Goal: Task Accomplishment & Management: Use online tool/utility

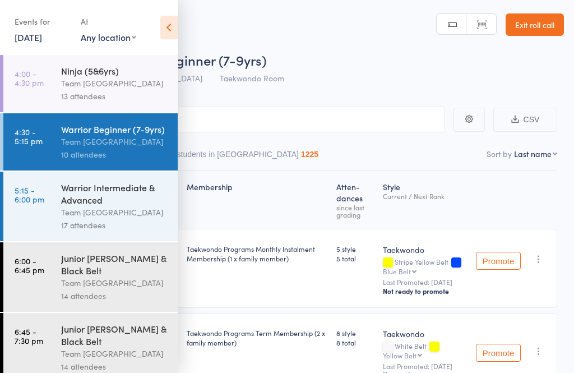
click at [129, 132] on div "Warrior Beginner (7-9yrs)" at bounding box center [114, 129] width 107 height 12
click at [164, 26] on icon at bounding box center [168, 28] width 17 height 24
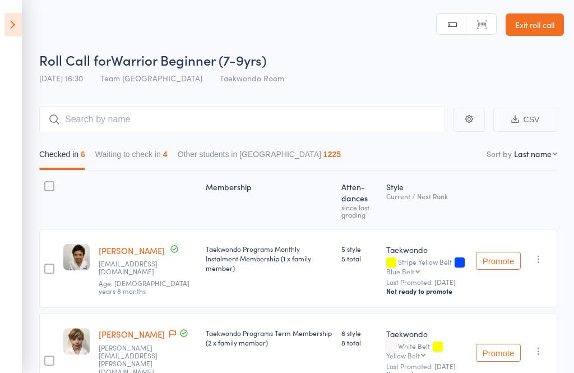
click at [532, 25] on link "Exit roll call" at bounding box center [534, 24] width 58 height 22
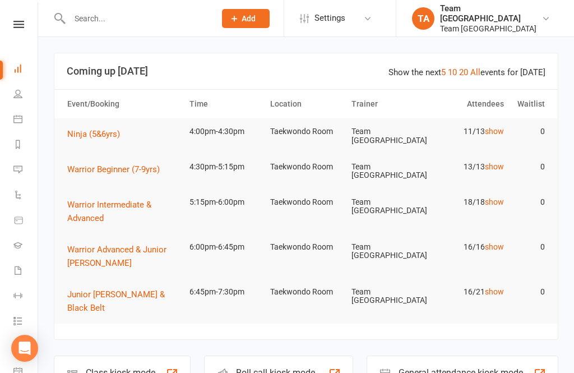
click at [21, 26] on icon at bounding box center [18, 24] width 11 height 7
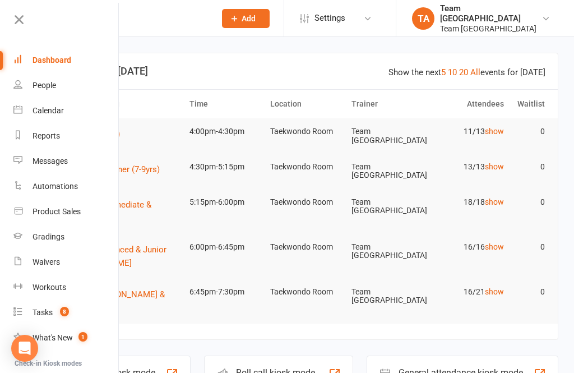
click at [66, 111] on link "Calendar" at bounding box center [66, 110] width 106 height 25
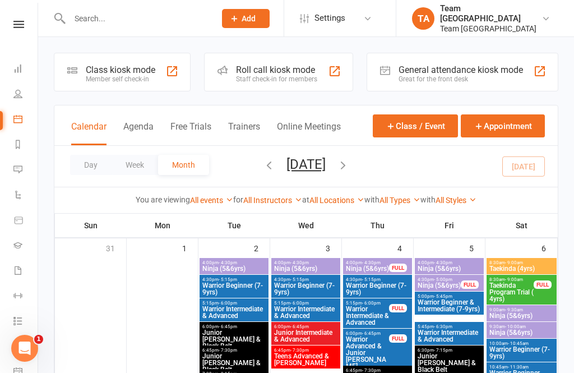
click at [77, 164] on button "Day" at bounding box center [90, 165] width 41 height 20
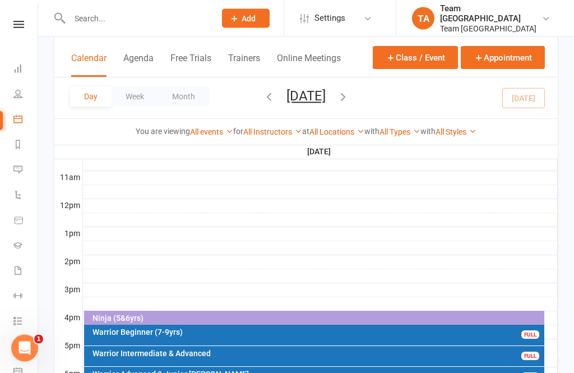
scroll to position [366, 0]
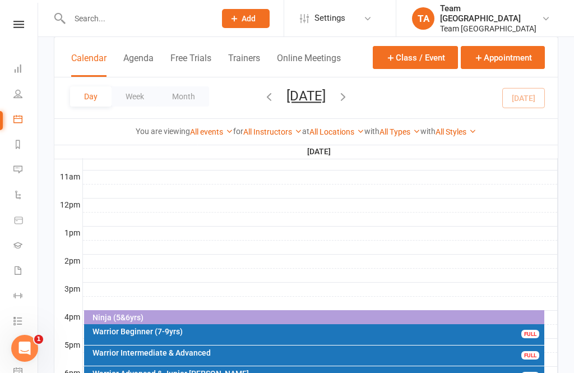
click at [272, 312] on div "Ninja (5&6yrs)" at bounding box center [314, 318] width 460 height 16
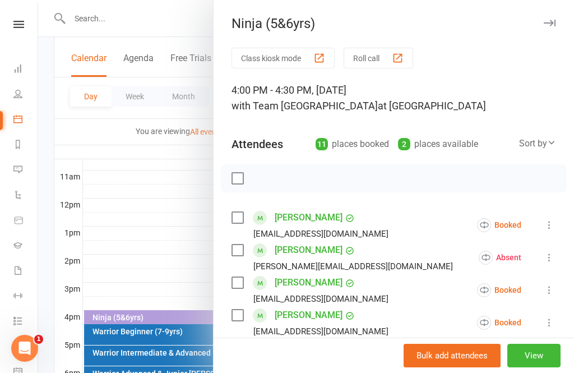
click at [533, 367] on button "View" at bounding box center [533, 355] width 53 height 24
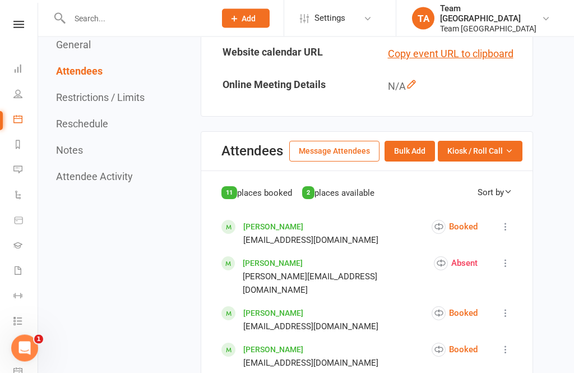
scroll to position [448, 0]
click at [508, 153] on button "Kiosk / Roll Call" at bounding box center [479, 151] width 85 height 20
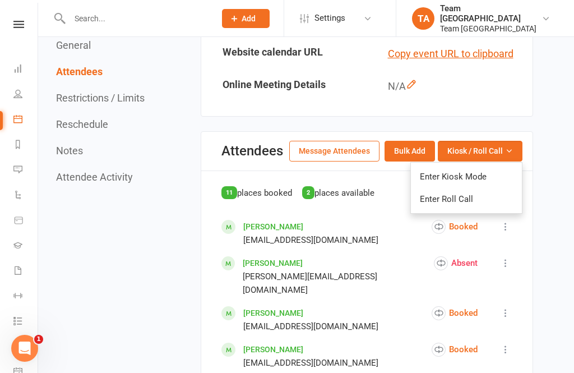
click at [458, 193] on link "Enter Roll Call" at bounding box center [466, 199] width 111 height 22
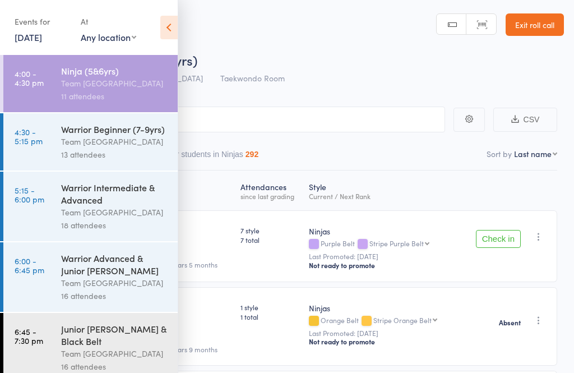
click at [133, 86] on div "Team [GEOGRAPHIC_DATA]" at bounding box center [114, 83] width 107 height 13
click at [173, 34] on icon at bounding box center [168, 28] width 17 height 24
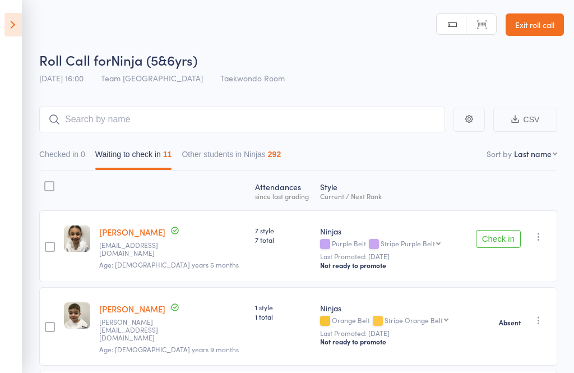
click at [500, 242] on button "Check in" at bounding box center [498, 239] width 45 height 18
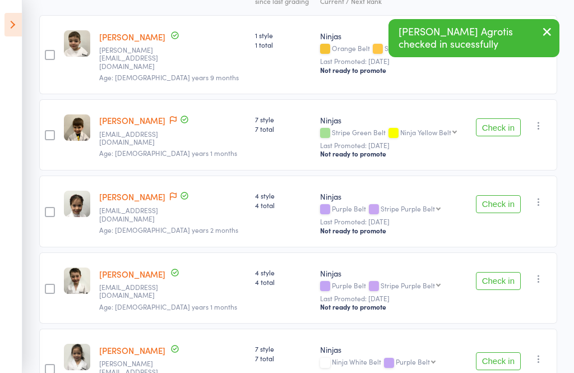
scroll to position [201, 0]
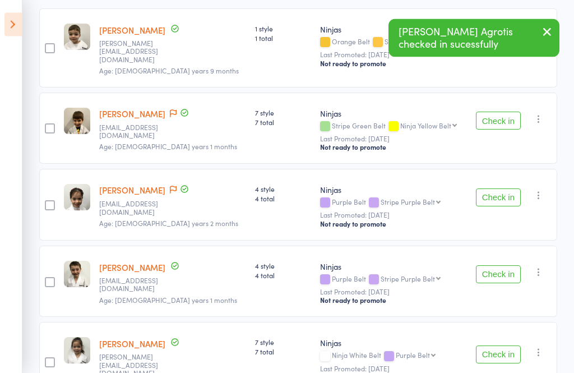
click at [543, 115] on icon "button" at bounding box center [538, 119] width 11 height 11
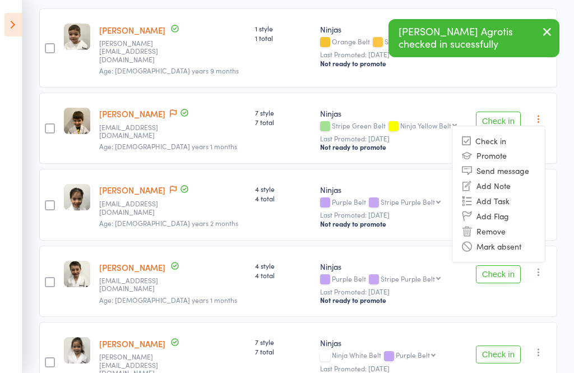
click at [515, 244] on li "Mark absent" at bounding box center [498, 246] width 92 height 15
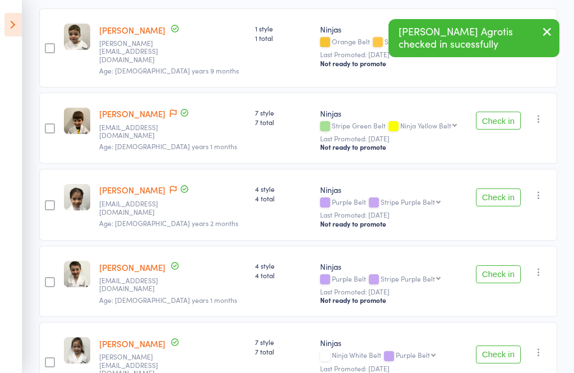
click at [542, 195] on icon "button" at bounding box center [538, 194] width 11 height 11
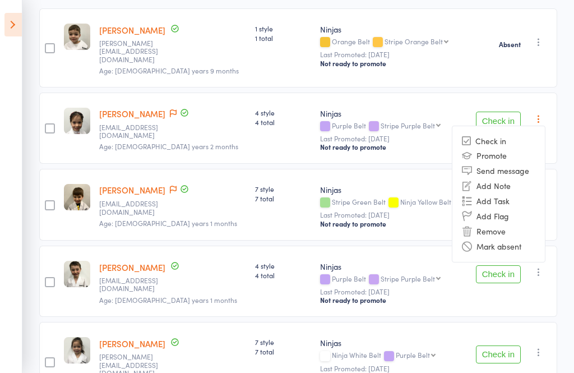
click at [525, 243] on li "Mark absent" at bounding box center [498, 246] width 92 height 15
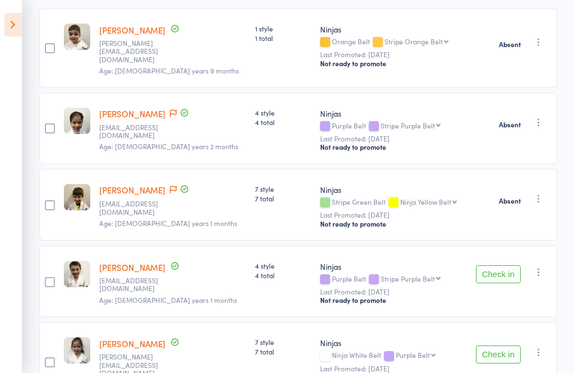
click at [543, 266] on icon "button" at bounding box center [538, 271] width 11 height 11
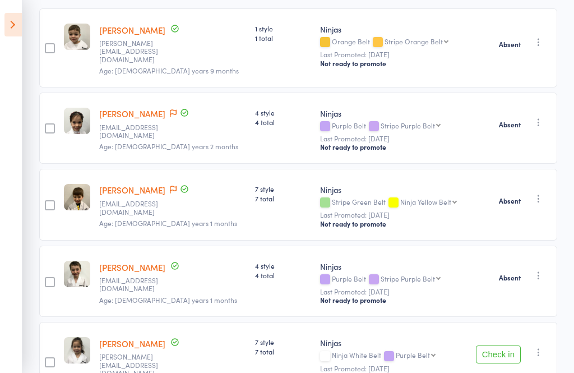
click at [501, 345] on button "Check in" at bounding box center [498, 354] width 45 height 18
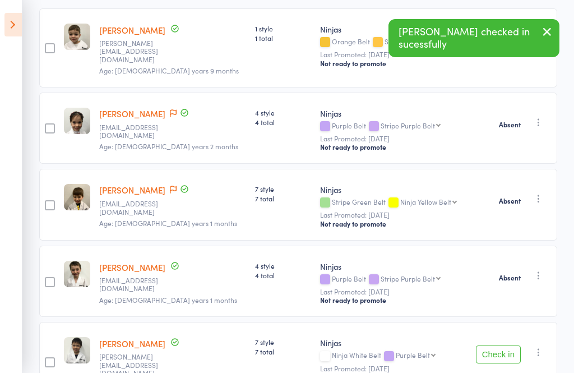
click at [505, 345] on button "Check in" at bounding box center [498, 354] width 45 height 18
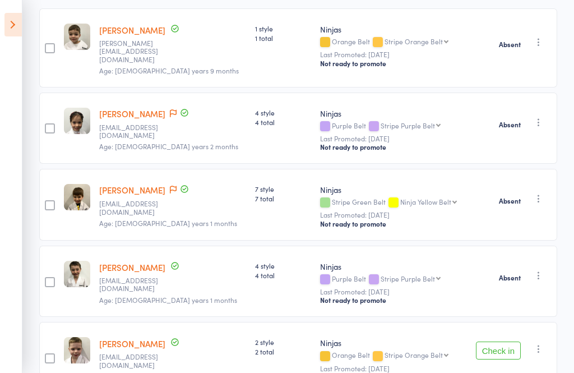
click at [496, 352] on button "Check in" at bounding box center [498, 350] width 45 height 18
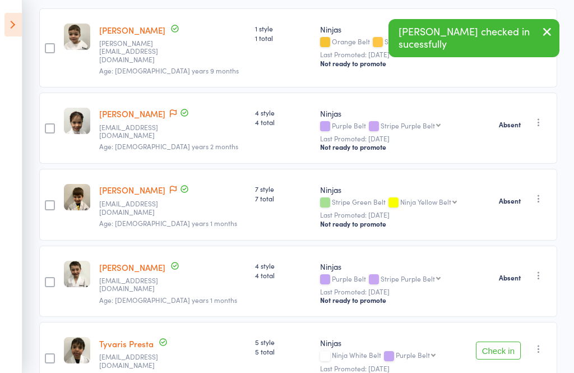
click at [491, 344] on button "Check in" at bounding box center [498, 350] width 45 height 18
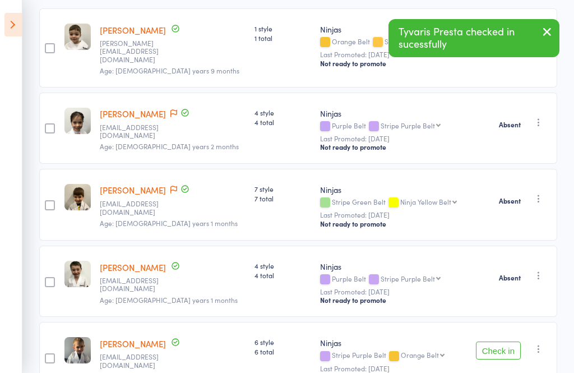
click at [492, 347] on button "Check in" at bounding box center [498, 350] width 45 height 18
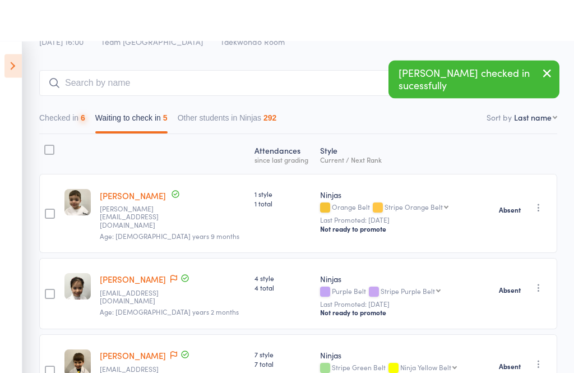
scroll to position [0, 0]
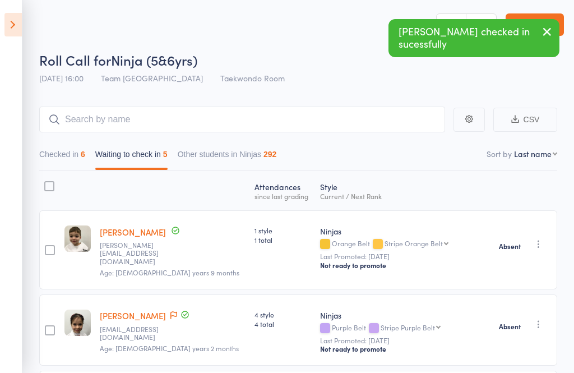
click at [73, 149] on button "Checked in 6" at bounding box center [62, 157] width 46 height 26
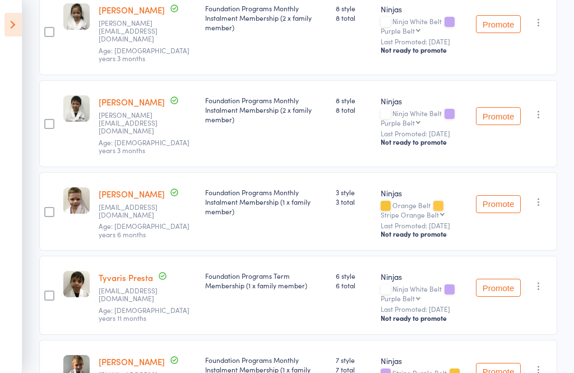
scroll to position [397, 0]
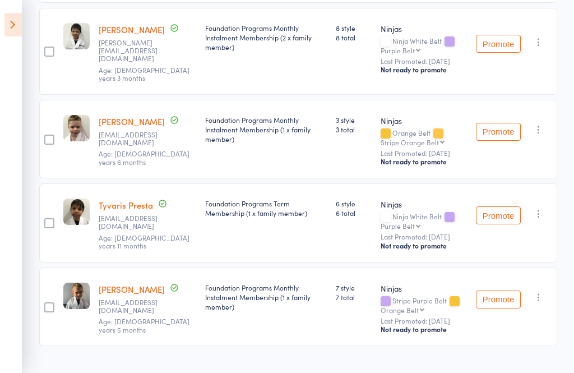
click at [540, 304] on button "button" at bounding box center [538, 296] width 13 height 13
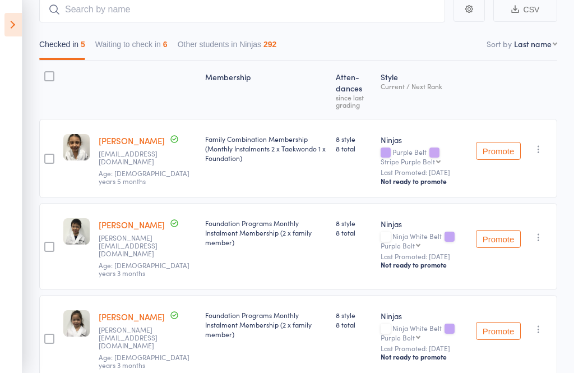
scroll to position [0, 0]
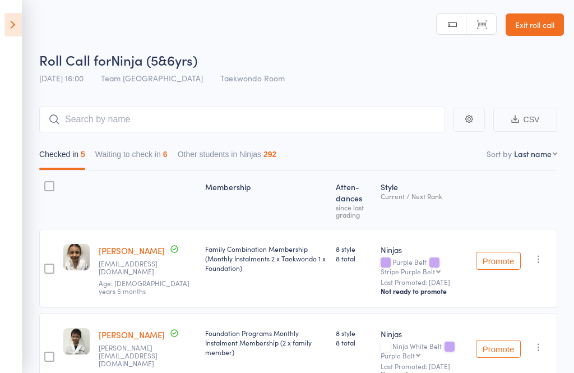
click at [16, 35] on icon at bounding box center [12, 25] width 17 height 24
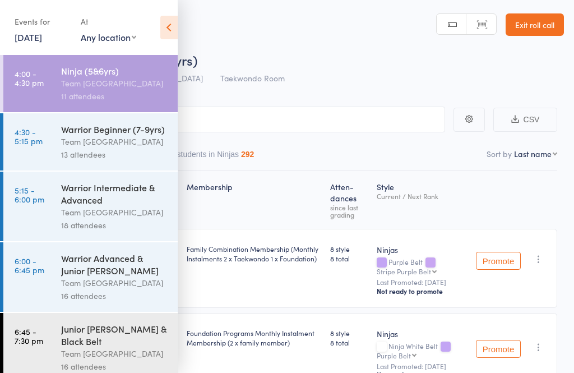
click at [106, 135] on div "Warrior Beginner (7-9yrs)" at bounding box center [114, 129] width 107 height 12
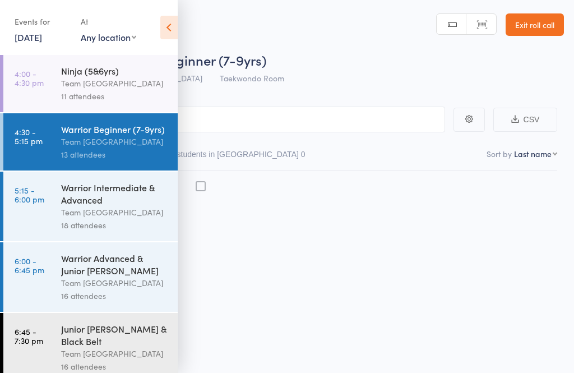
click at [95, 128] on div "Warrior Beginner (7-9yrs)" at bounding box center [114, 129] width 107 height 12
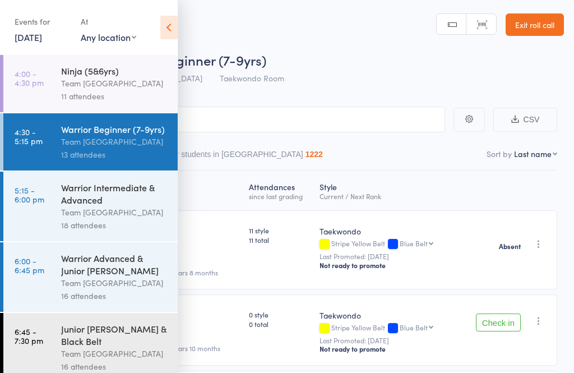
click at [128, 143] on div "Team [GEOGRAPHIC_DATA]" at bounding box center [114, 141] width 107 height 13
click at [169, 32] on icon at bounding box center [168, 28] width 17 height 24
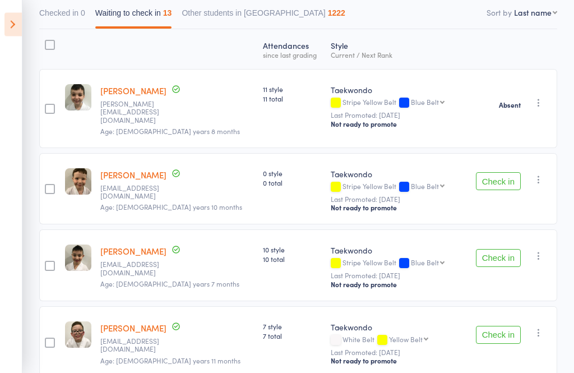
scroll to position [168, 0]
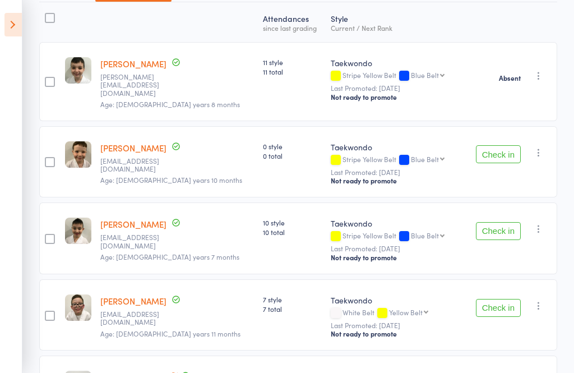
click at [494, 147] on button "Check in" at bounding box center [498, 154] width 45 height 18
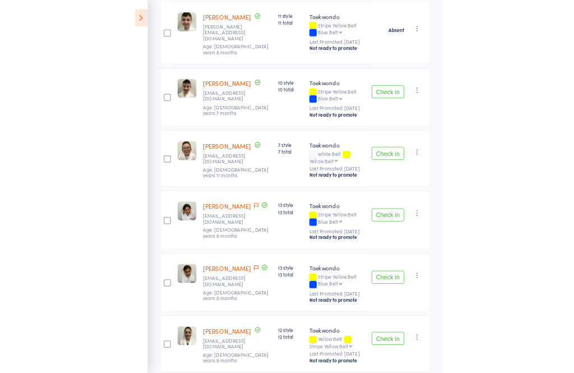
scroll to position [258, 0]
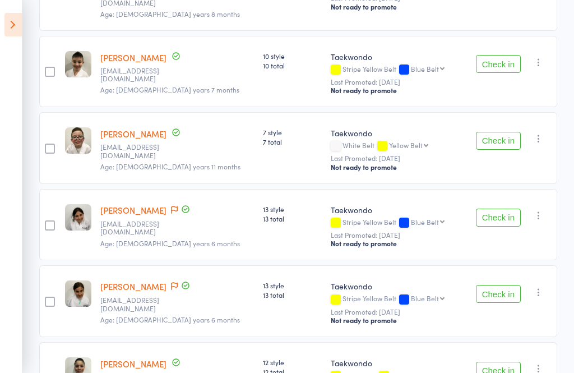
click at [496, 137] on button "Check in" at bounding box center [498, 141] width 45 height 18
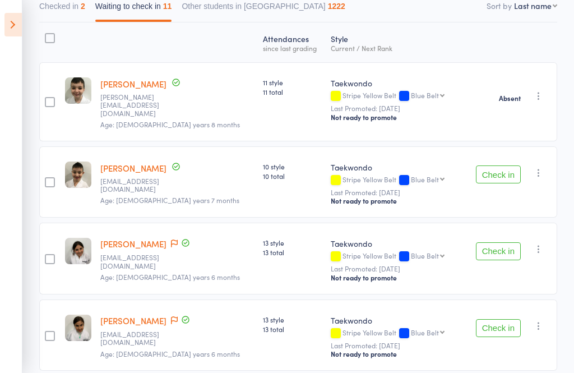
scroll to position [141, 0]
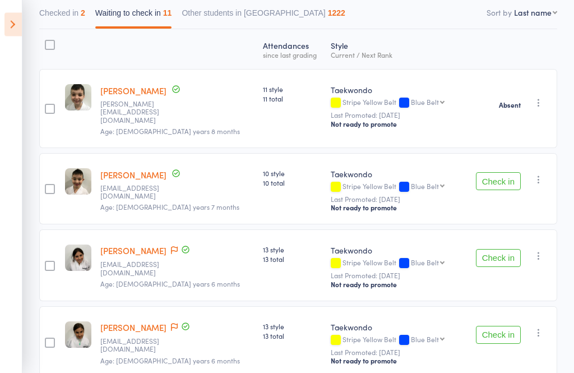
click at [540, 175] on icon "button" at bounding box center [538, 179] width 11 height 11
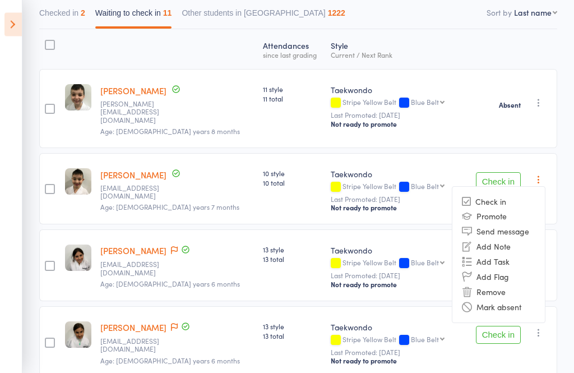
scroll to position [141, 0]
click at [520, 304] on li "Mark absent" at bounding box center [498, 306] width 92 height 15
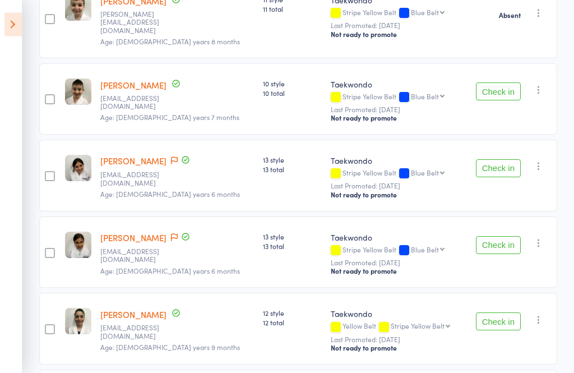
scroll to position [235, 0]
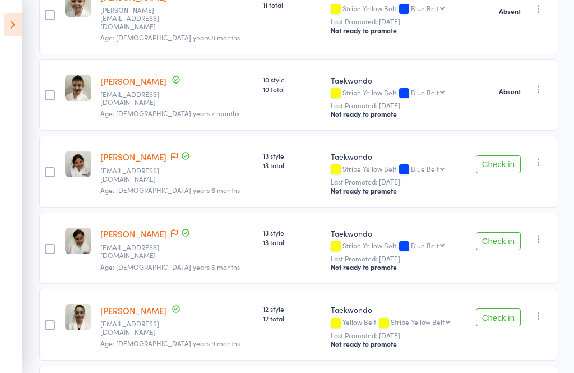
click at [498, 162] on button "Check in" at bounding box center [498, 164] width 45 height 18
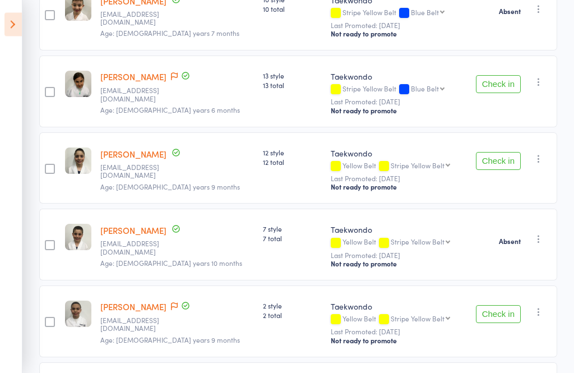
scroll to position [315, 0]
click at [497, 160] on button "Check in" at bounding box center [498, 161] width 45 height 18
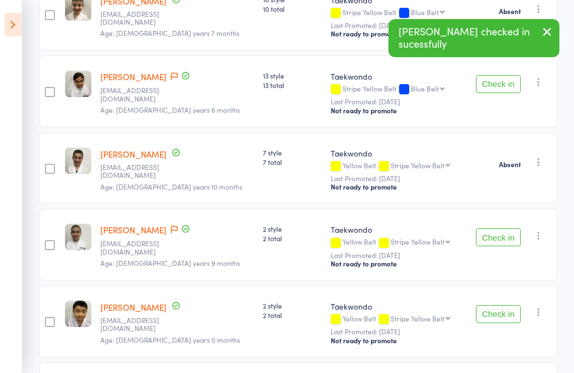
click at [498, 76] on button "Check in" at bounding box center [498, 84] width 45 height 18
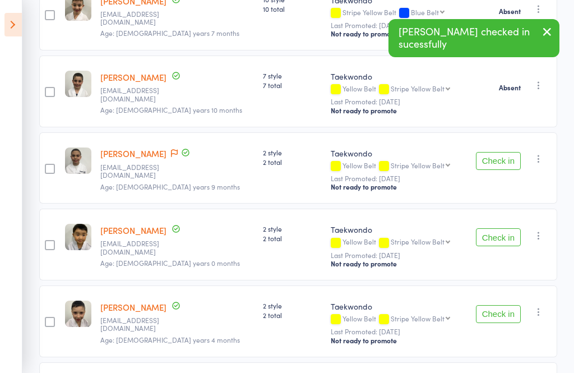
click at [505, 239] on button "Check in" at bounding box center [498, 237] width 45 height 18
click at [499, 308] on button "Check in" at bounding box center [498, 314] width 45 height 18
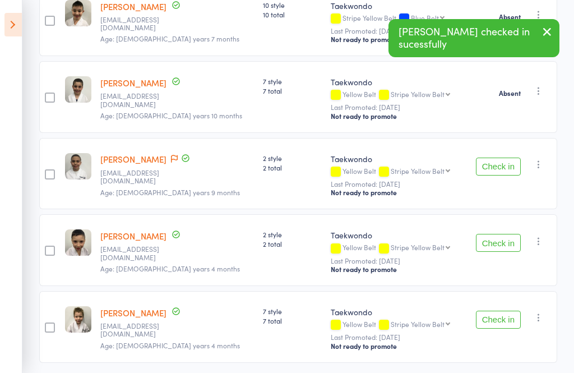
click at [499, 320] on button "Check in" at bounding box center [498, 319] width 45 height 18
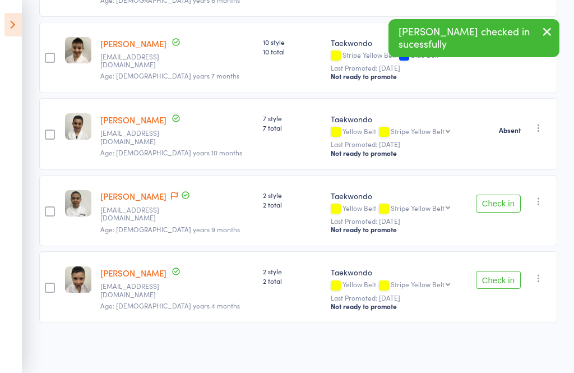
scroll to position [232, 0]
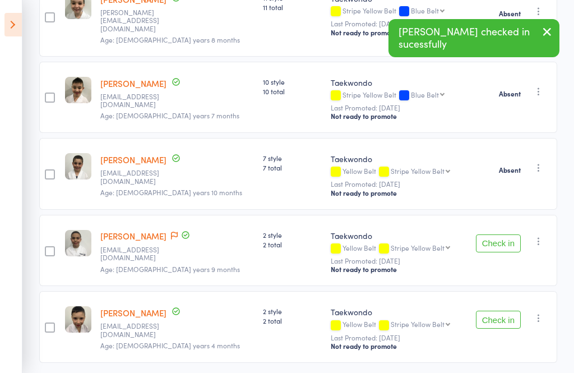
click at [498, 246] on button "Check in" at bounding box center [498, 243] width 45 height 18
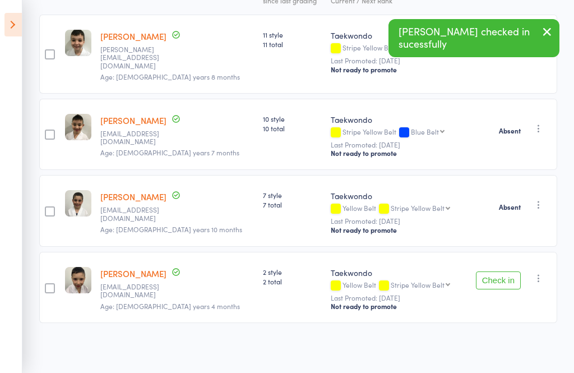
scroll to position [156, 0]
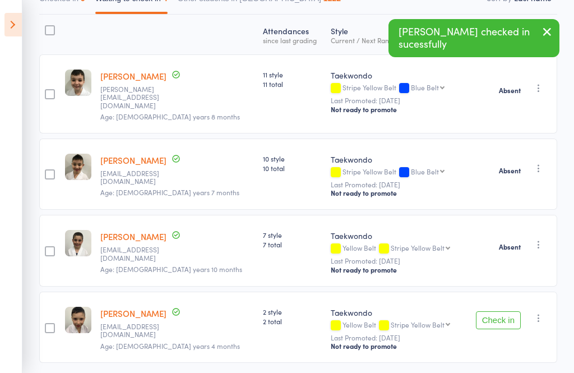
click at [503, 315] on button "Check in" at bounding box center [498, 320] width 45 height 18
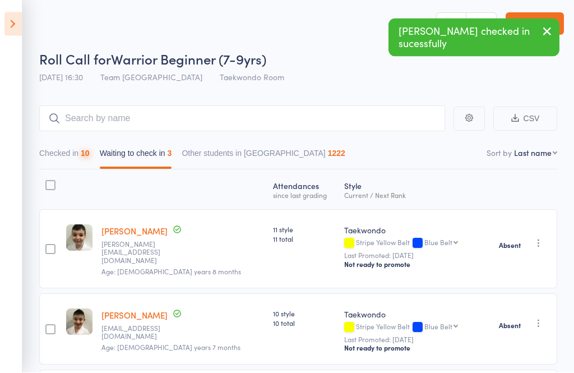
scroll to position [0, 0]
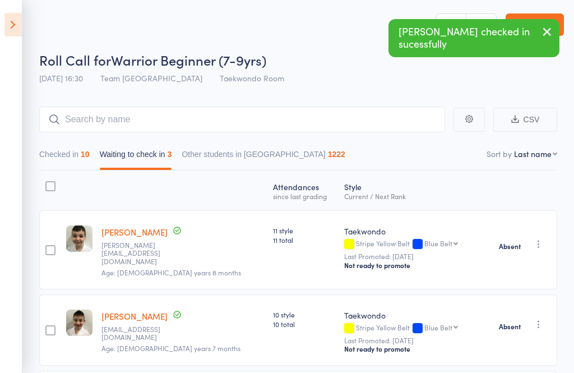
click at [61, 153] on button "Checked in 10" at bounding box center [64, 157] width 50 height 26
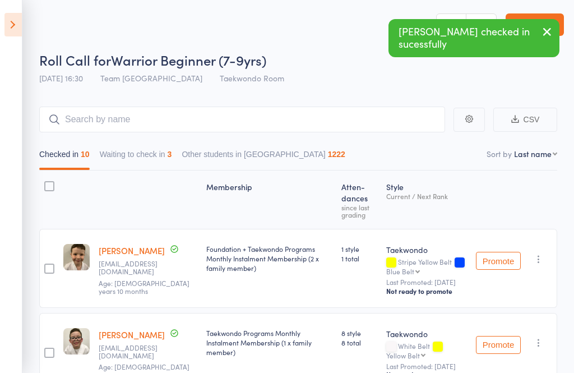
click at [70, 147] on button "Checked in 10" at bounding box center [64, 157] width 50 height 26
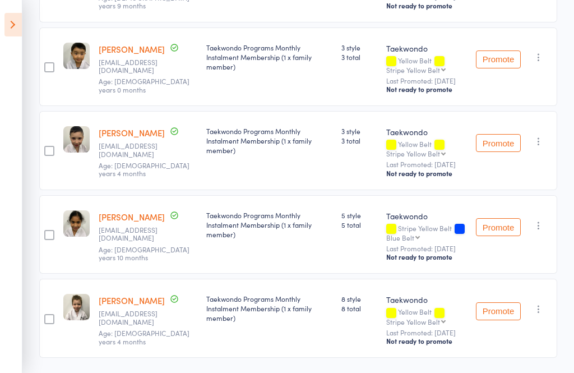
scroll to position [681, 0]
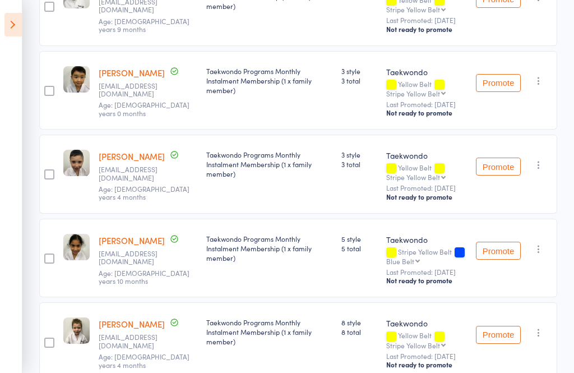
click at [541, 86] on icon "button" at bounding box center [538, 80] width 11 height 11
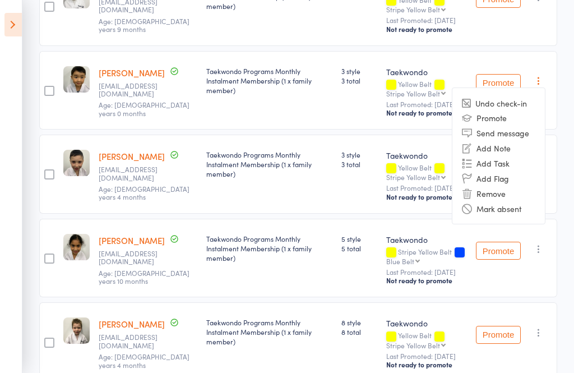
click at [532, 216] on li "Mark absent" at bounding box center [498, 208] width 92 height 15
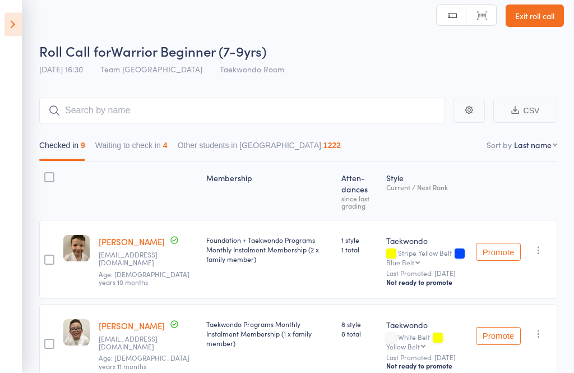
scroll to position [0, 0]
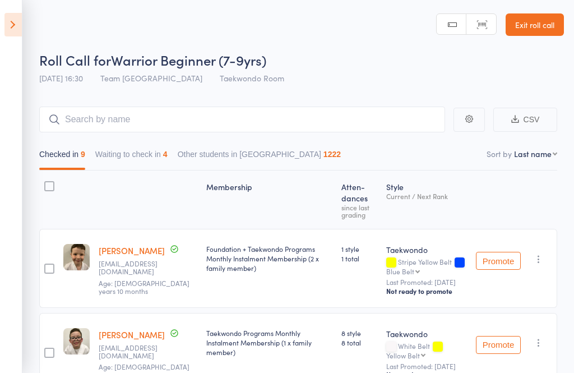
click at [17, 25] on icon at bounding box center [12, 25] width 17 height 24
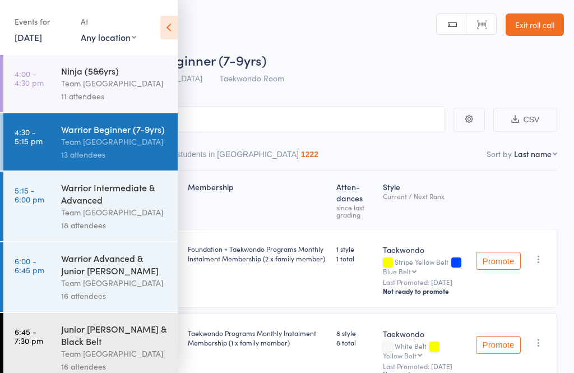
click at [110, 201] on div "Warrior Intermediate & Advanced" at bounding box center [114, 193] width 107 height 25
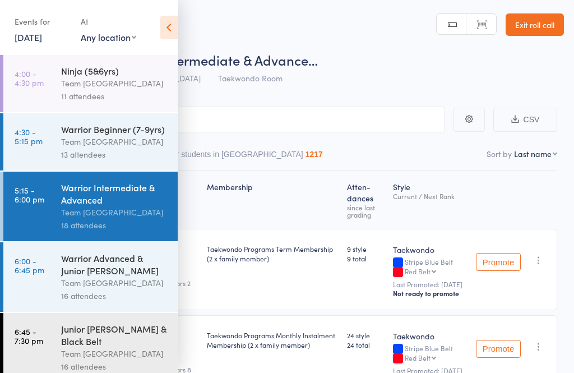
click at [109, 213] on div "Team [GEOGRAPHIC_DATA]" at bounding box center [114, 212] width 107 height 13
click at [170, 31] on icon at bounding box center [168, 28] width 17 height 24
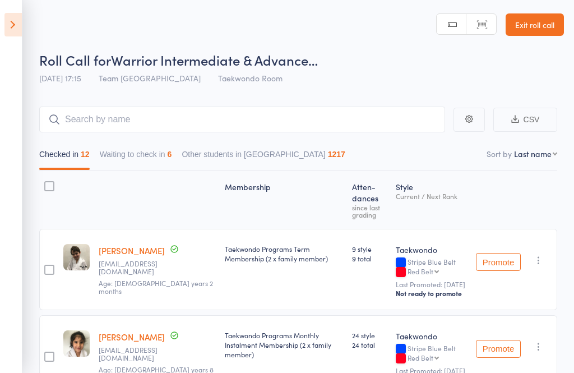
click at [150, 146] on button "Waiting to check in 6" at bounding box center [136, 157] width 72 height 26
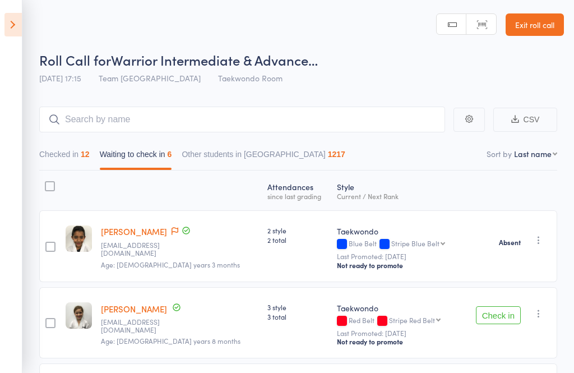
click at [138, 161] on button "Waiting to check in 6" at bounding box center [136, 157] width 72 height 26
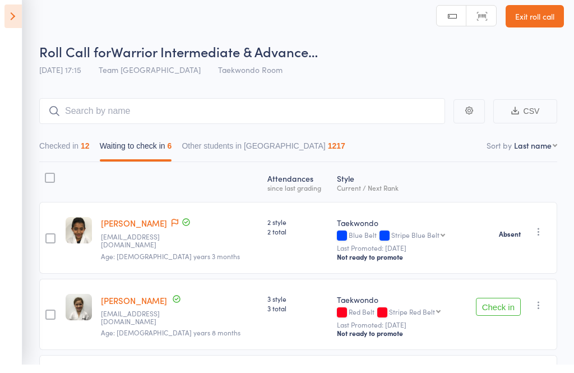
scroll to position [45, 0]
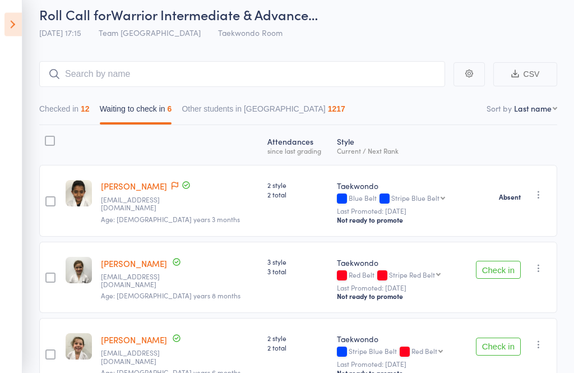
click at [487, 272] on button "Check in" at bounding box center [498, 270] width 45 height 18
click at [544, 273] on icon "button" at bounding box center [538, 267] width 11 height 11
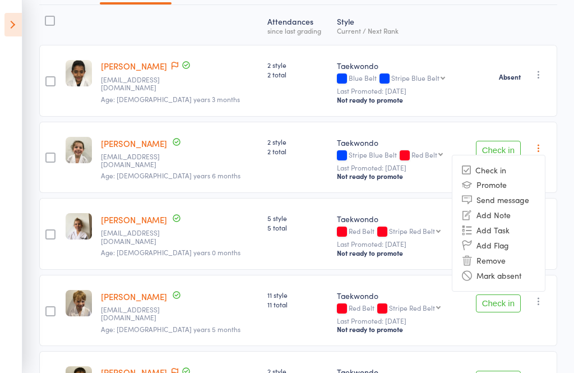
scroll to position [167, 0]
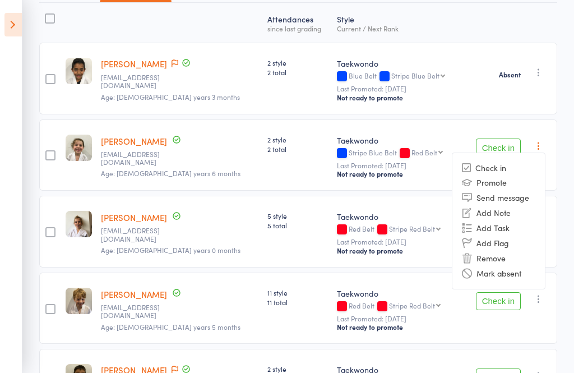
click at [521, 271] on li "Mark absent" at bounding box center [498, 273] width 92 height 15
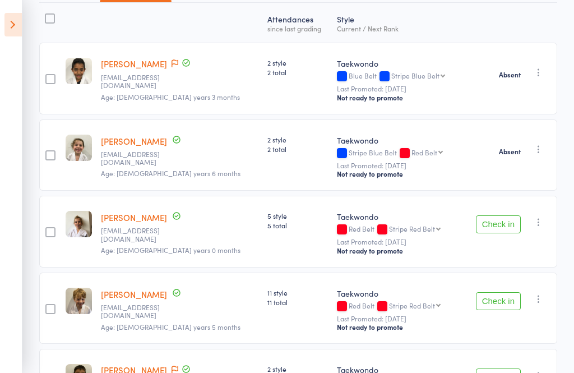
click at [544, 227] on icon "button" at bounding box center [538, 221] width 11 height 11
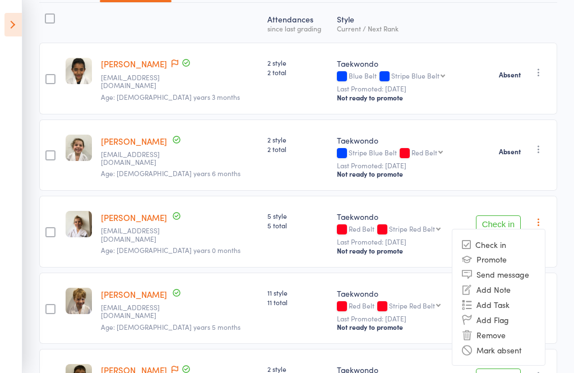
click at [525, 351] on li "Mark absent" at bounding box center [498, 349] width 92 height 15
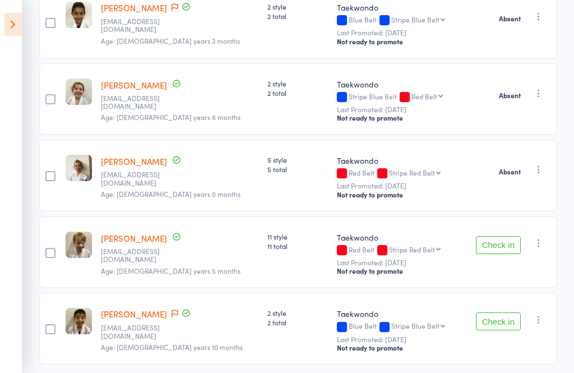
scroll to position [232, 0]
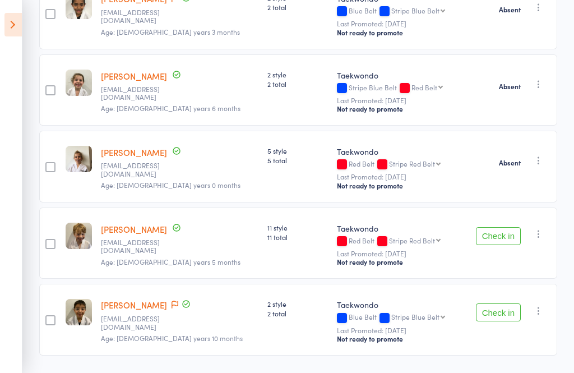
click at [505, 241] on button "Check in" at bounding box center [498, 236] width 45 height 18
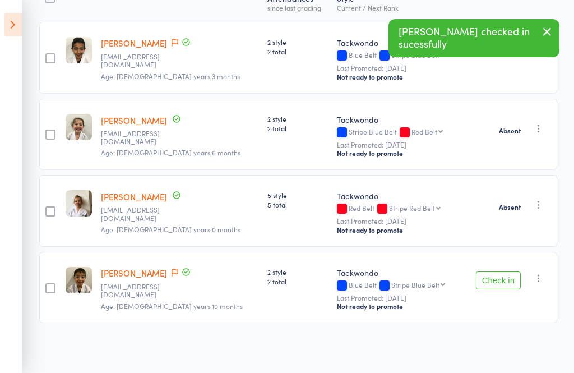
scroll to position [156, 0]
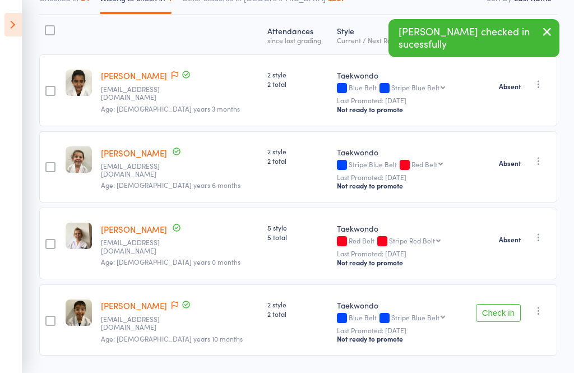
click at [543, 312] on icon "button" at bounding box center [538, 310] width 11 height 11
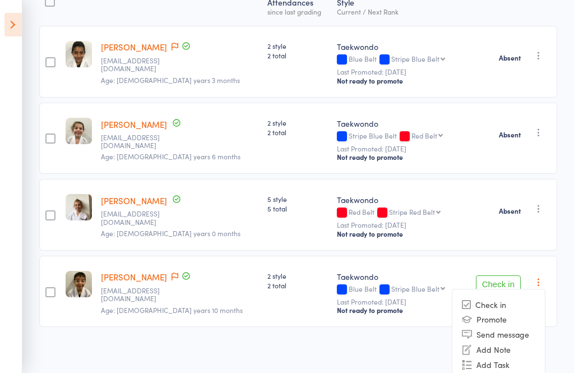
scroll to position [204, 0]
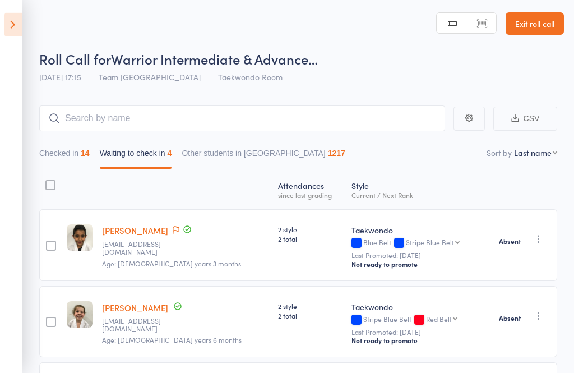
scroll to position [12, 0]
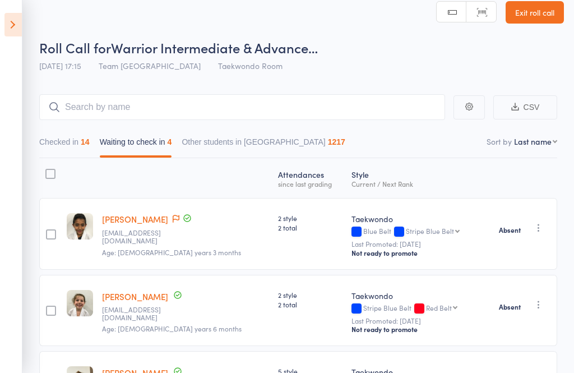
click at [531, 12] on link "Exit roll call" at bounding box center [534, 12] width 58 height 22
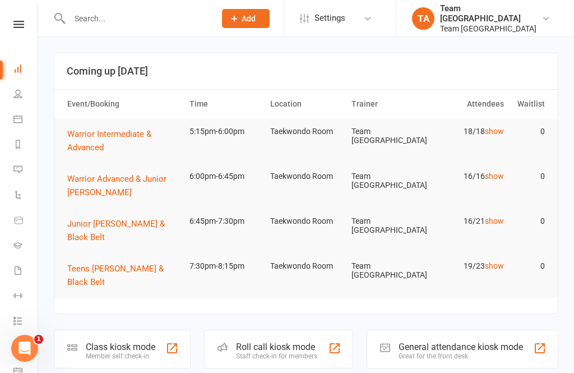
click at [18, 22] on icon at bounding box center [18, 24] width 11 height 7
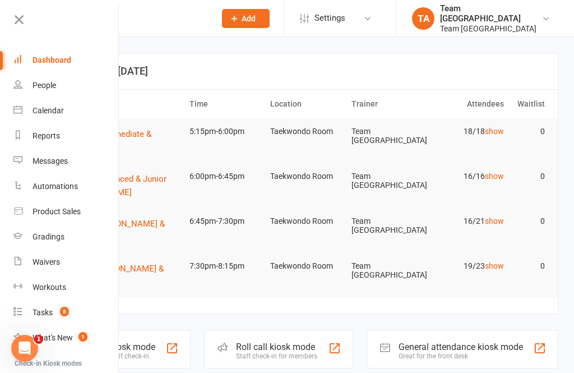
click at [66, 117] on link "Calendar" at bounding box center [66, 110] width 106 height 25
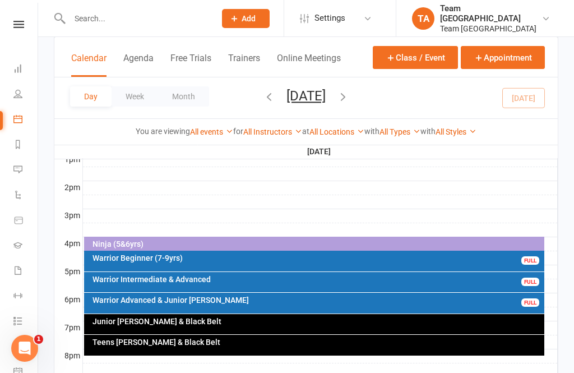
scroll to position [448, 0]
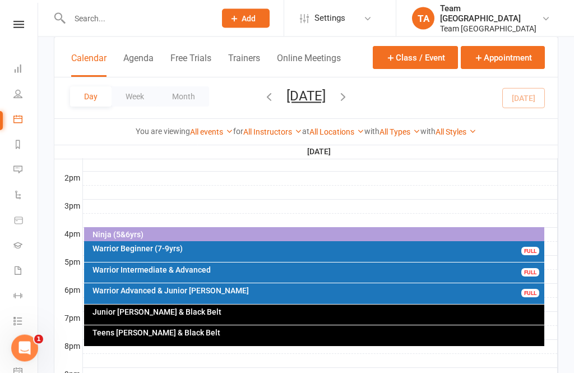
click at [260, 270] on div "Warrior Intermediate & Advanced" at bounding box center [317, 270] width 450 height 8
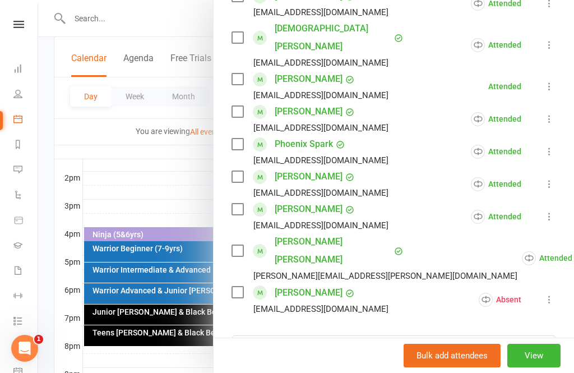
scroll to position [520, 0]
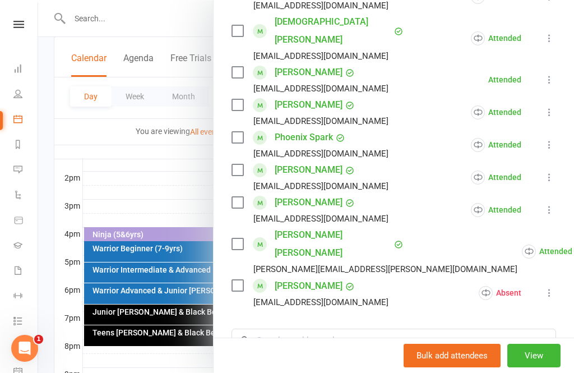
click at [538, 367] on button "View" at bounding box center [533, 355] width 53 height 24
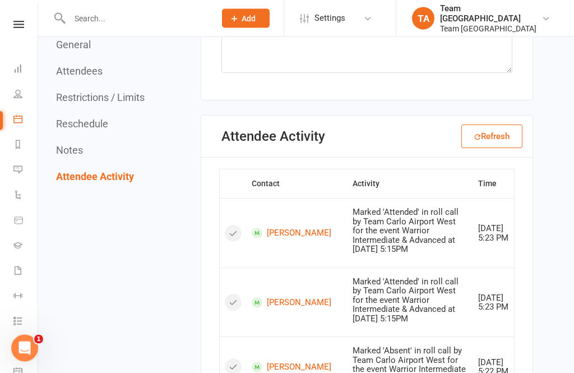
scroll to position [2189, 0]
